Goal: Find specific page/section: Find specific page/section

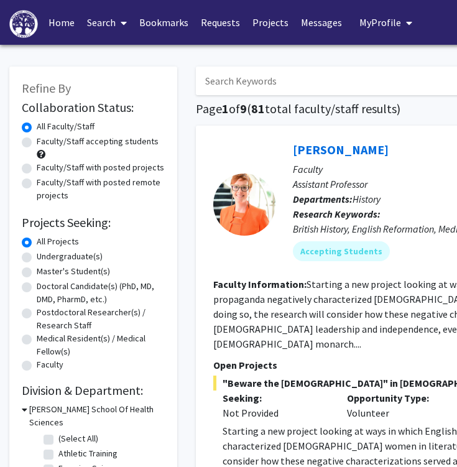
click at [278, 93] on input "Search Keywords" at bounding box center [440, 80] width 488 height 29
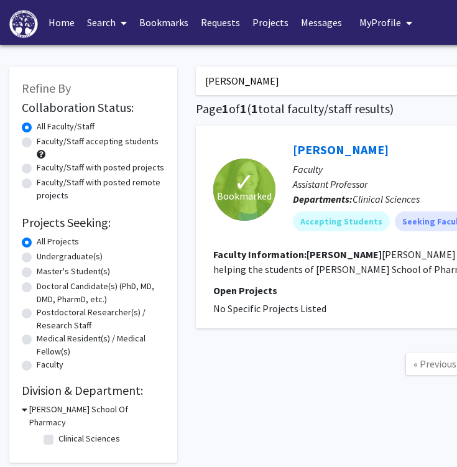
type input "[PERSON_NAME]"
click at [314, 147] on link "[PERSON_NAME]" at bounding box center [341, 150] width 96 height 16
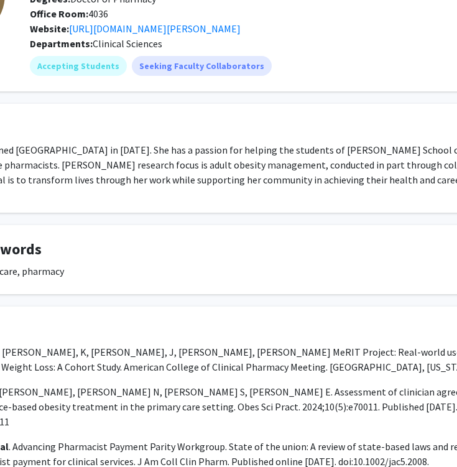
scroll to position [122, 156]
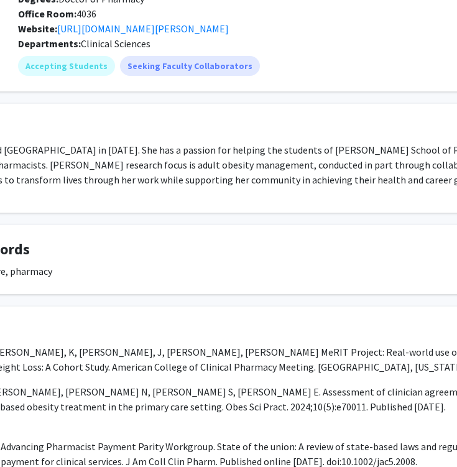
click at [376, 104] on div "[PERSON_NAME] Remove Bookmark Compose Request Titles: Assistant Professor Degre…" at bounding box center [216, 230] width 683 height 596
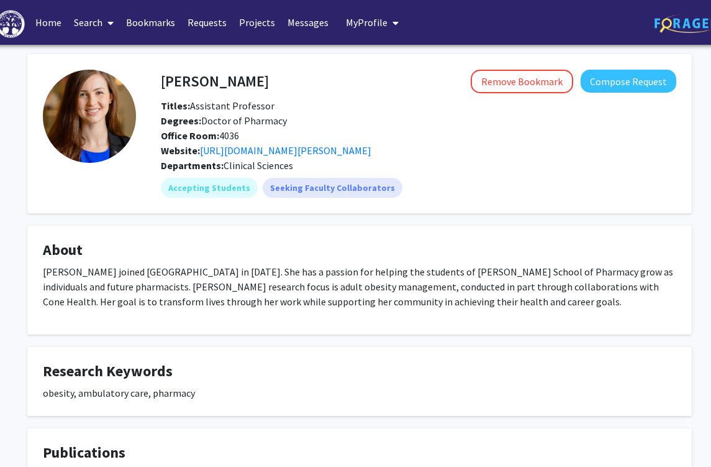
scroll to position [0, 13]
click at [90, 24] on link "Search" at bounding box center [94, 22] width 52 height 43
click at [103, 61] on span "Faculty/Staff" at bounding box center [113, 57] width 91 height 25
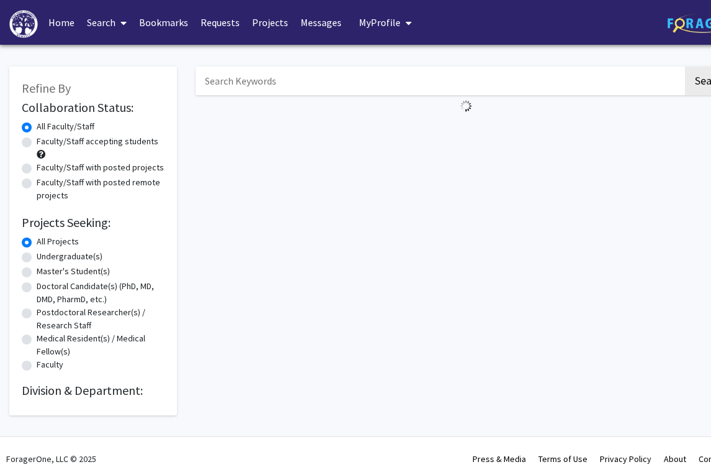
click at [250, 81] on input "Search Keywords" at bounding box center [440, 80] width 488 height 29
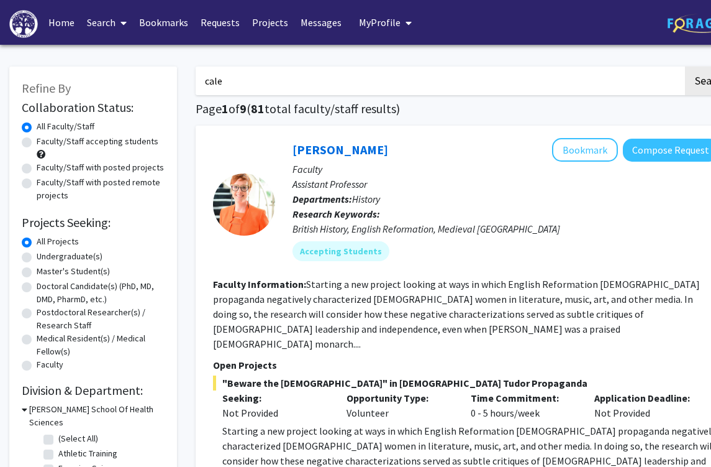
type input "cale"
click at [456, 83] on button "Search" at bounding box center [710, 80] width 51 height 29
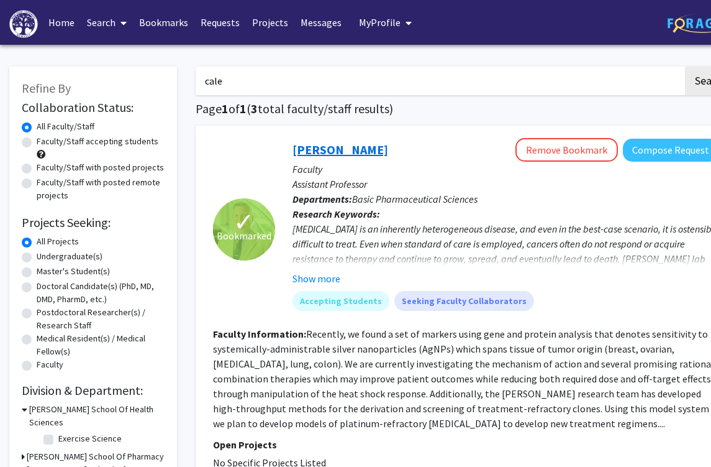
click at [353, 152] on link "[PERSON_NAME]" at bounding box center [341, 150] width 96 height 16
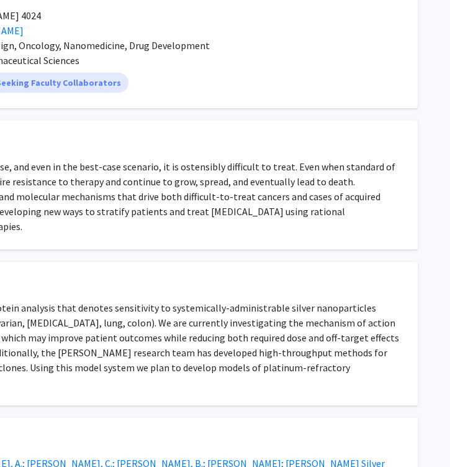
scroll to position [120, 288]
